Goal: Task Accomplishment & Management: Manage account settings

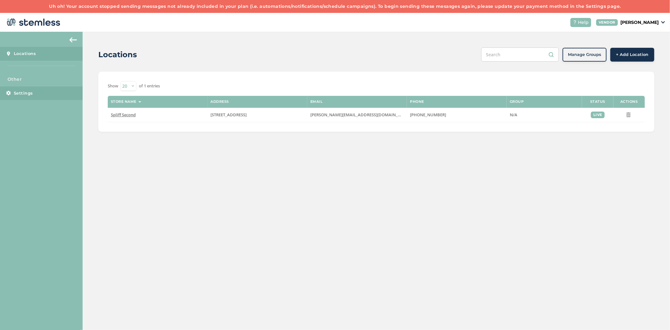
click at [23, 95] on span "Settings" at bounding box center [23, 93] width 19 height 6
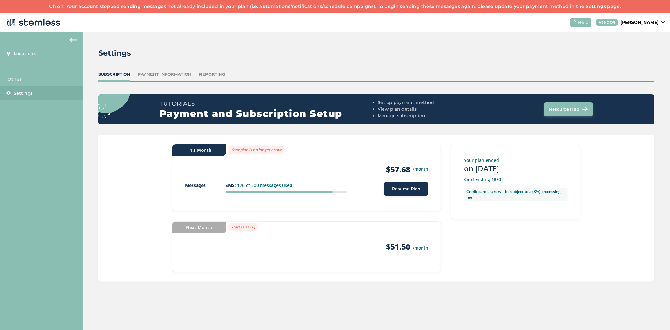
click at [169, 73] on div "Payment Information" at bounding box center [165, 74] width 54 height 6
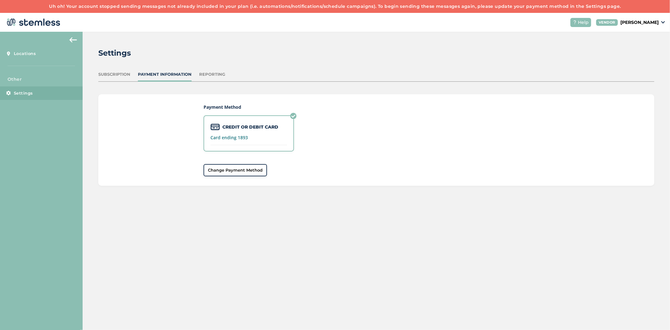
click at [205, 74] on div "Reporting" at bounding box center [212, 74] width 26 height 6
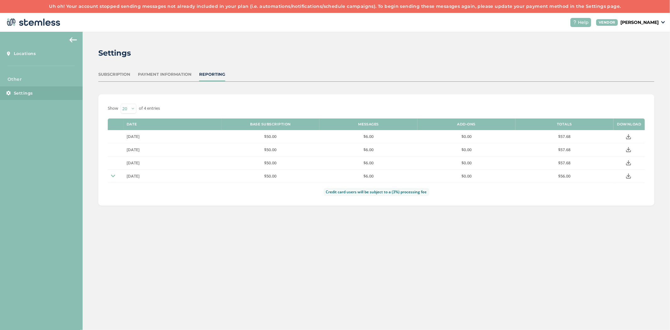
click at [117, 71] on div "Subscription" at bounding box center [114, 74] width 32 height 6
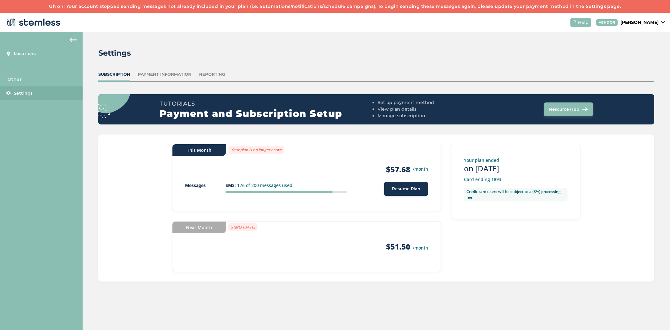
click at [208, 74] on div "Reporting" at bounding box center [212, 74] width 26 height 6
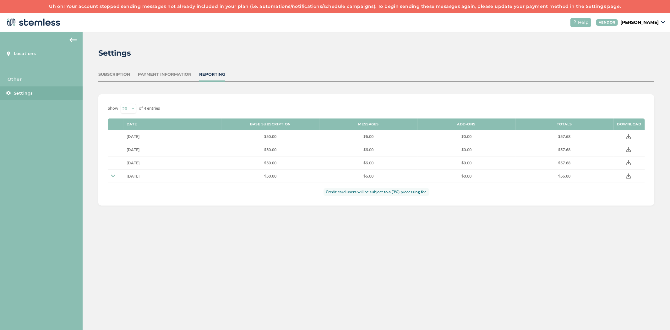
click at [156, 77] on div "Payment Information" at bounding box center [165, 74] width 54 height 6
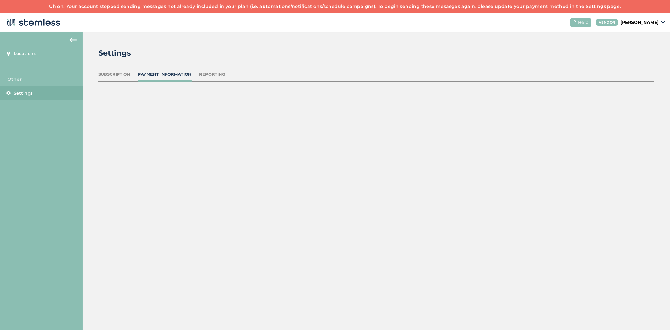
click at [124, 73] on div "Subscription" at bounding box center [114, 74] width 32 height 6
